Goal: Navigation & Orientation: Find specific page/section

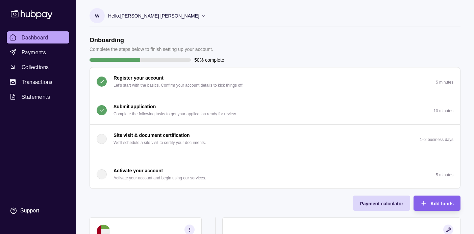
click at [183, 114] on p "Complete the following tasks to get your application ready for review." at bounding box center [174, 113] width 123 height 7
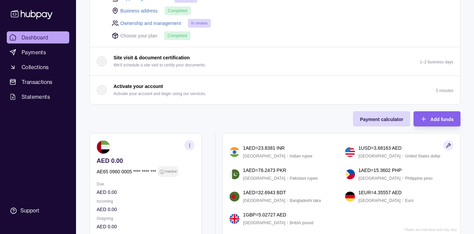
scroll to position [101, 0]
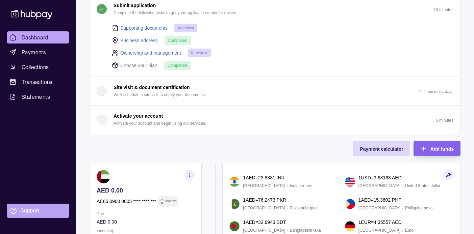
click at [27, 207] on div "Support" at bounding box center [29, 210] width 19 height 7
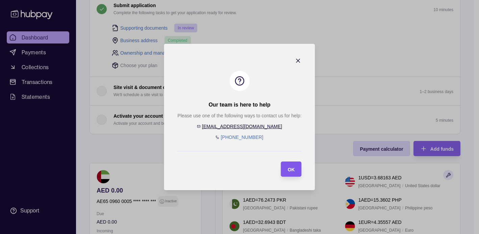
click at [291, 167] on span "OK" at bounding box center [291, 169] width 7 height 5
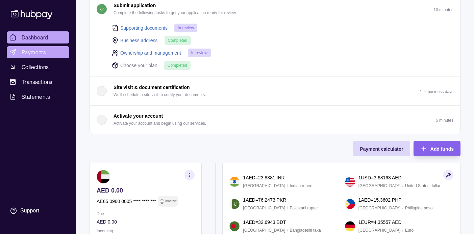
click at [29, 52] on span "Payments" at bounding box center [34, 52] width 24 height 8
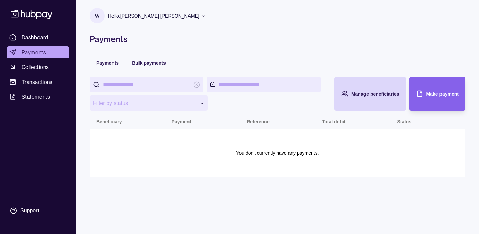
click at [335, 49] on div "**********" at bounding box center [277, 92] width 403 height 184
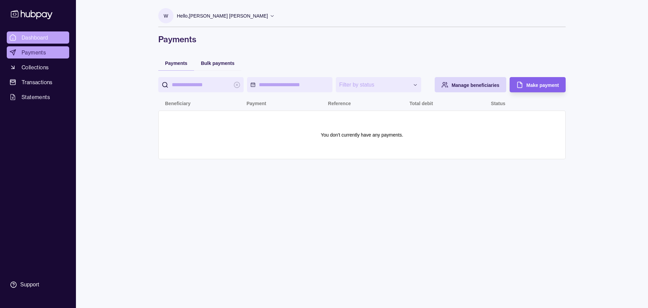
click at [42, 43] on link "Dashboard" at bounding box center [38, 37] width 62 height 12
